Goal: Entertainment & Leisure: Consume media (video, audio)

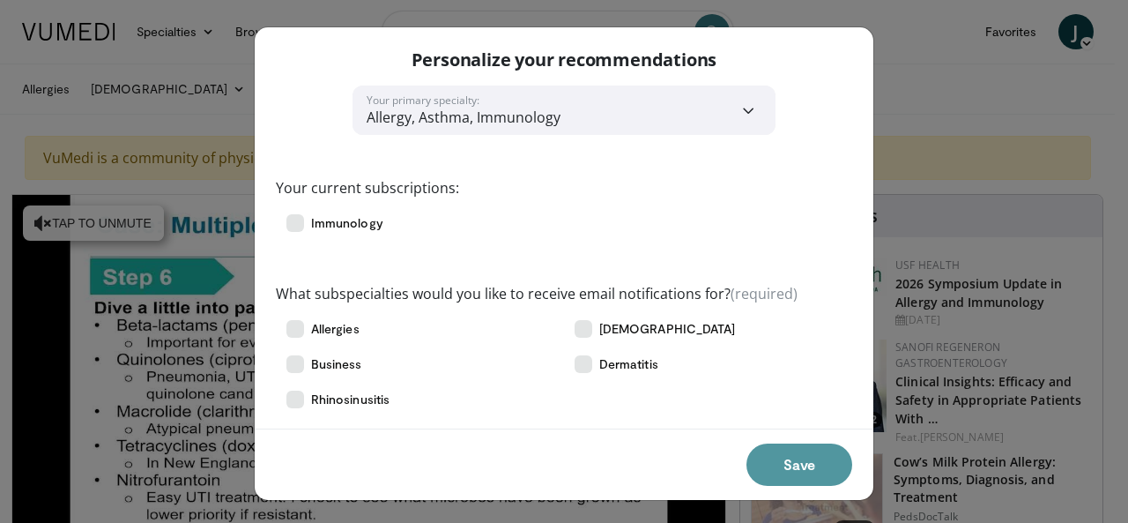
click at [790, 461] on button "Save" at bounding box center [800, 464] width 106 height 42
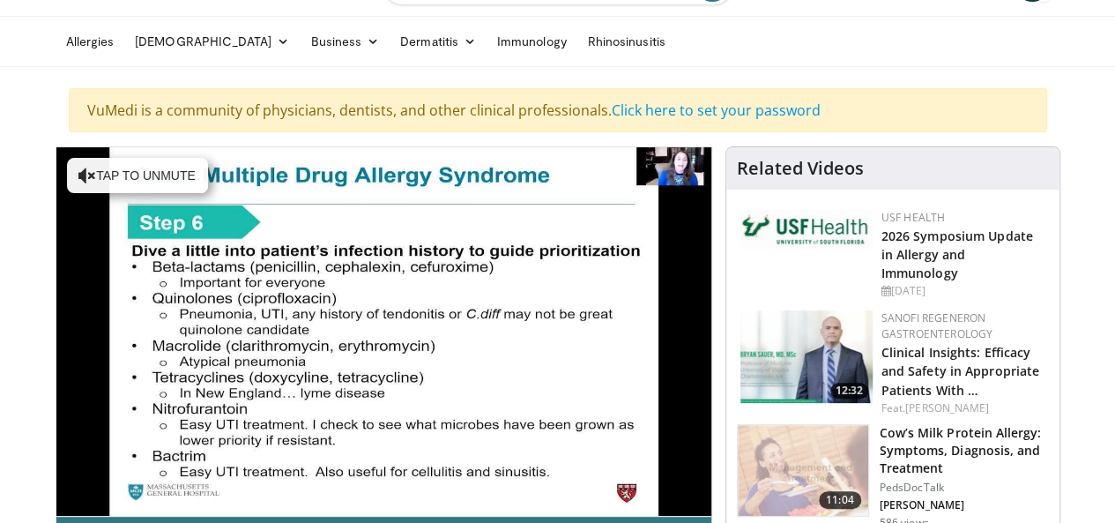
scroll to position [55, 0]
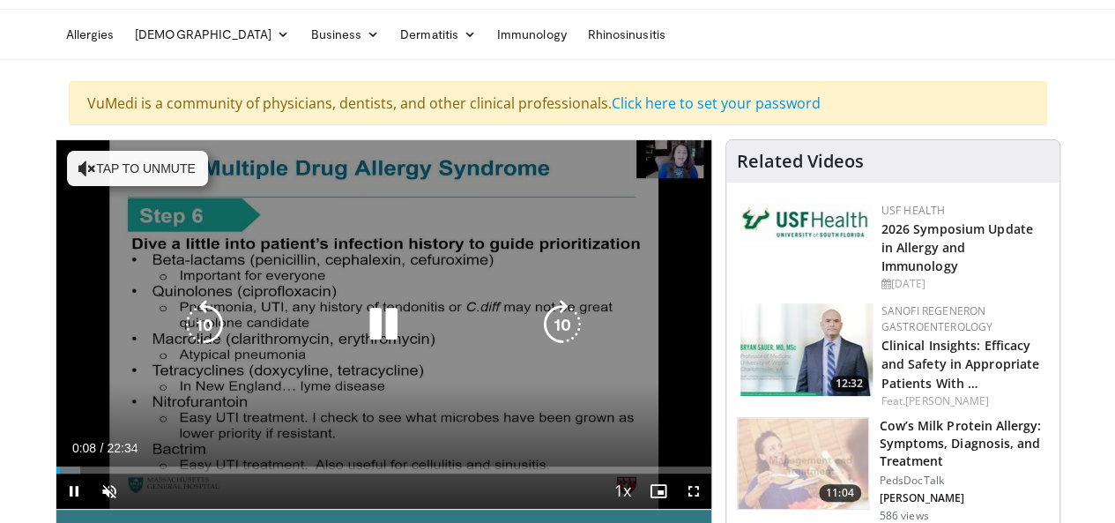
click at [121, 168] on button "Tap to unmute" at bounding box center [137, 168] width 141 height 35
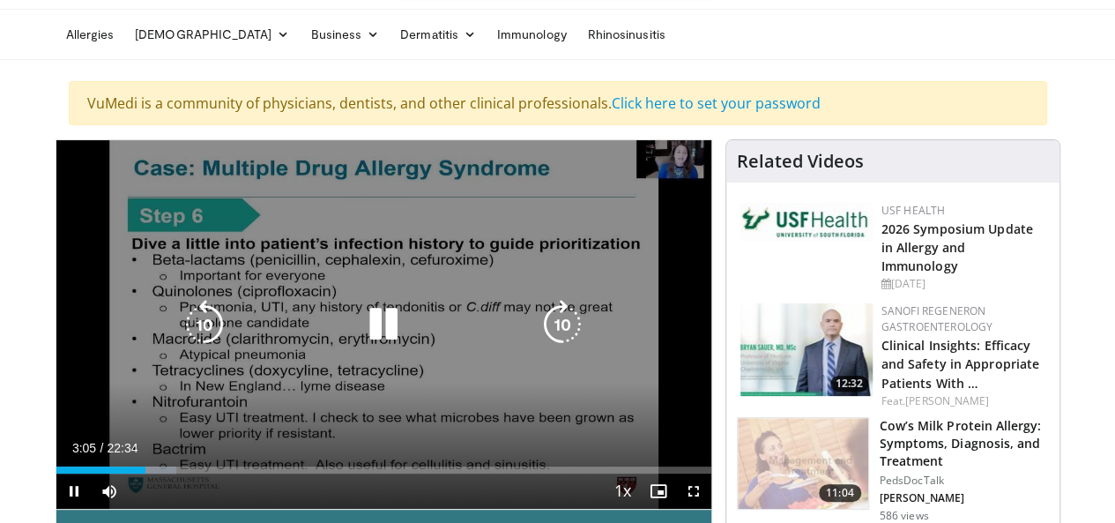
click at [366, 345] on icon "Video Player" at bounding box center [383, 324] width 49 height 49
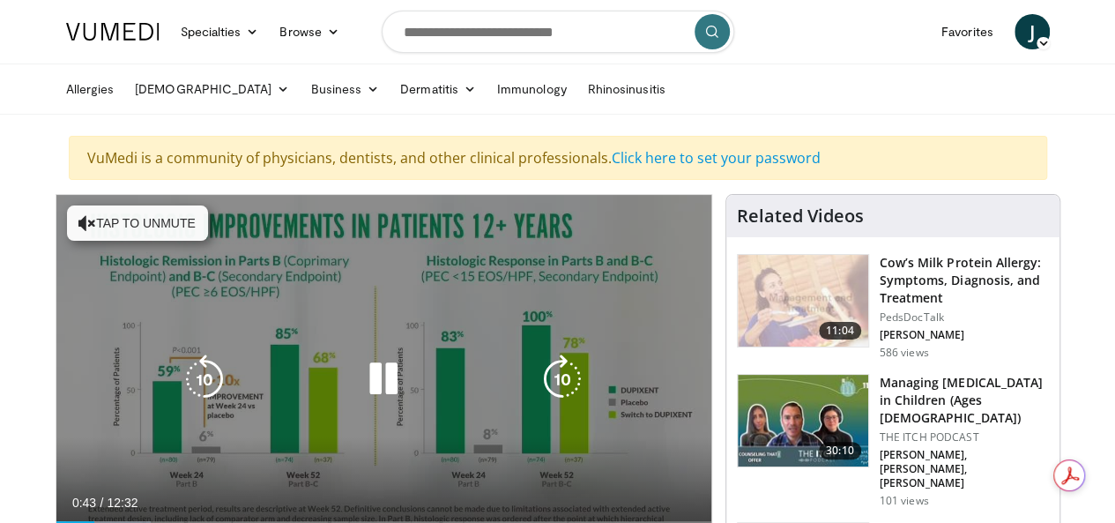
click at [367, 383] on icon "Video Player" at bounding box center [383, 378] width 49 height 49
click at [118, 224] on button "Tap to unmute" at bounding box center [137, 222] width 141 height 35
click at [372, 397] on icon "Video Player" at bounding box center [383, 378] width 49 height 49
